Goal: Transaction & Acquisition: Purchase product/service

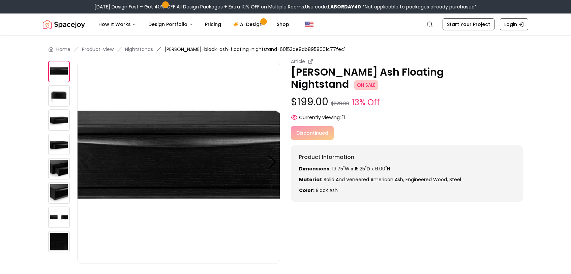
click at [59, 95] on img at bounding box center [59, 96] width 22 height 22
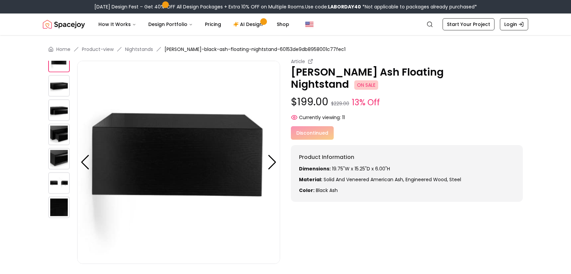
click at [57, 112] on img at bounding box center [59, 110] width 22 height 22
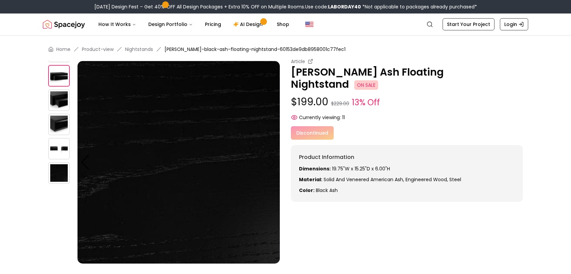
click at [61, 148] on img at bounding box center [59, 149] width 22 height 22
click at [55, 119] on img at bounding box center [59, 125] width 22 height 22
click at [60, 69] on img at bounding box center [59, 76] width 22 height 22
click at [58, 145] on img at bounding box center [59, 149] width 22 height 22
click at [59, 152] on img at bounding box center [59, 149] width 22 height 22
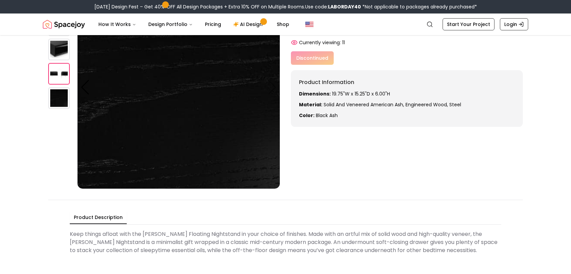
scroll to position [68, 0]
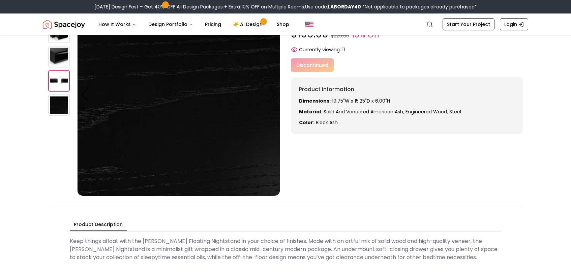
click at [54, 84] on img at bounding box center [59, 81] width 22 height 22
click at [360, 169] on div "Article Lenia Black Ash Floating Nightstand ON SALE $199.00 $229.00 13% Off Cur…" at bounding box center [285, 93] width 475 height 206
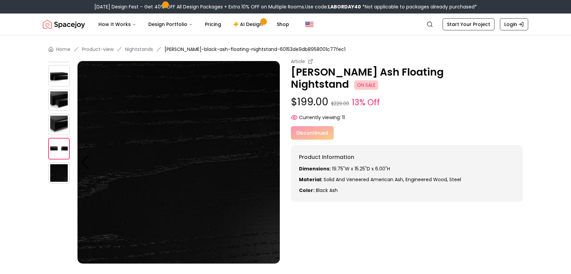
click at [9, 43] on main "Home Product-view Nightstands Lenia-black-ash-floating-nightstand-60153de9db895…" at bounding box center [285, 189] width 571 height 308
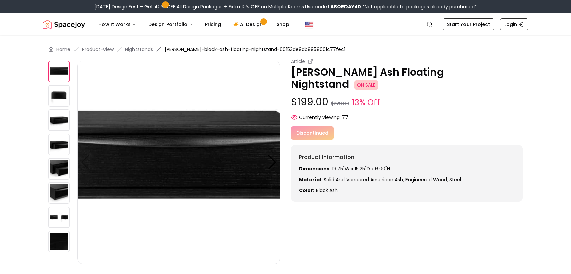
click at [60, 218] on img at bounding box center [59, 217] width 22 height 22
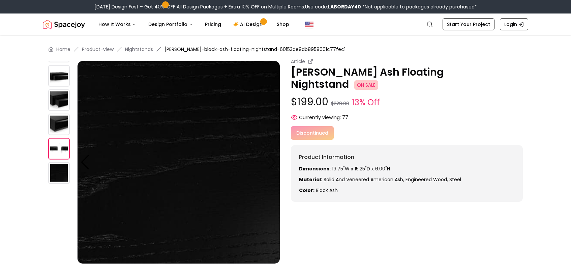
click at [57, 148] on img at bounding box center [59, 149] width 22 height 22
click at [60, 113] on div at bounding box center [62, 93] width 29 height 203
click at [61, 81] on img at bounding box center [59, 76] width 22 height 22
